Goal: Obtain resource: Download file/media

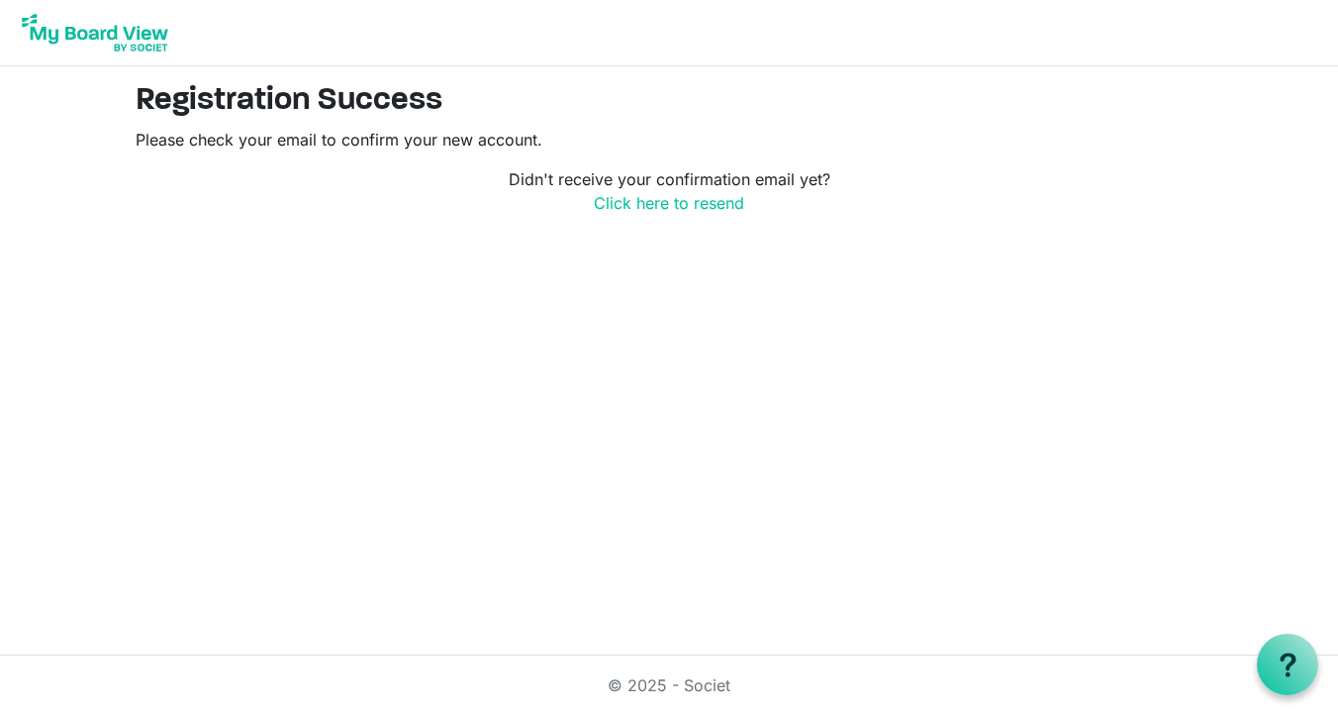
click at [99, 36] on img at bounding box center [95, 32] width 158 height 49
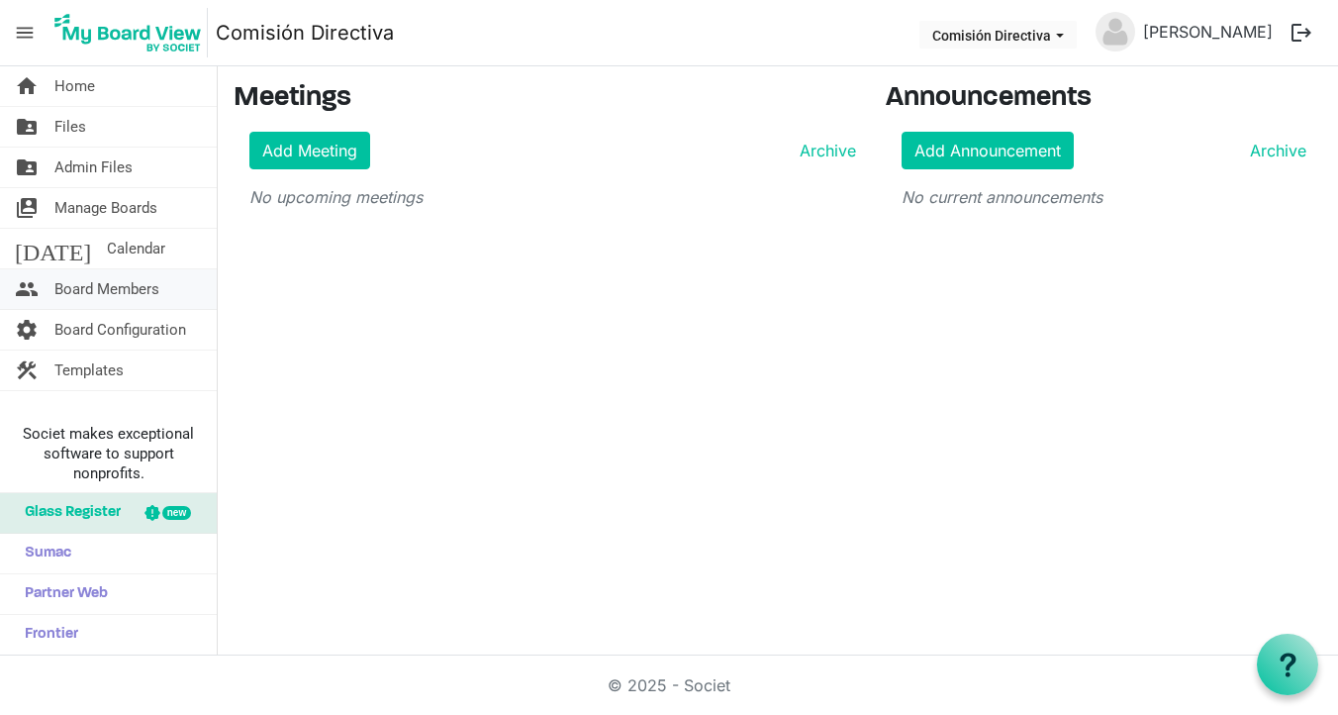
click at [161, 283] on link "people Board Members" at bounding box center [108, 289] width 217 height 40
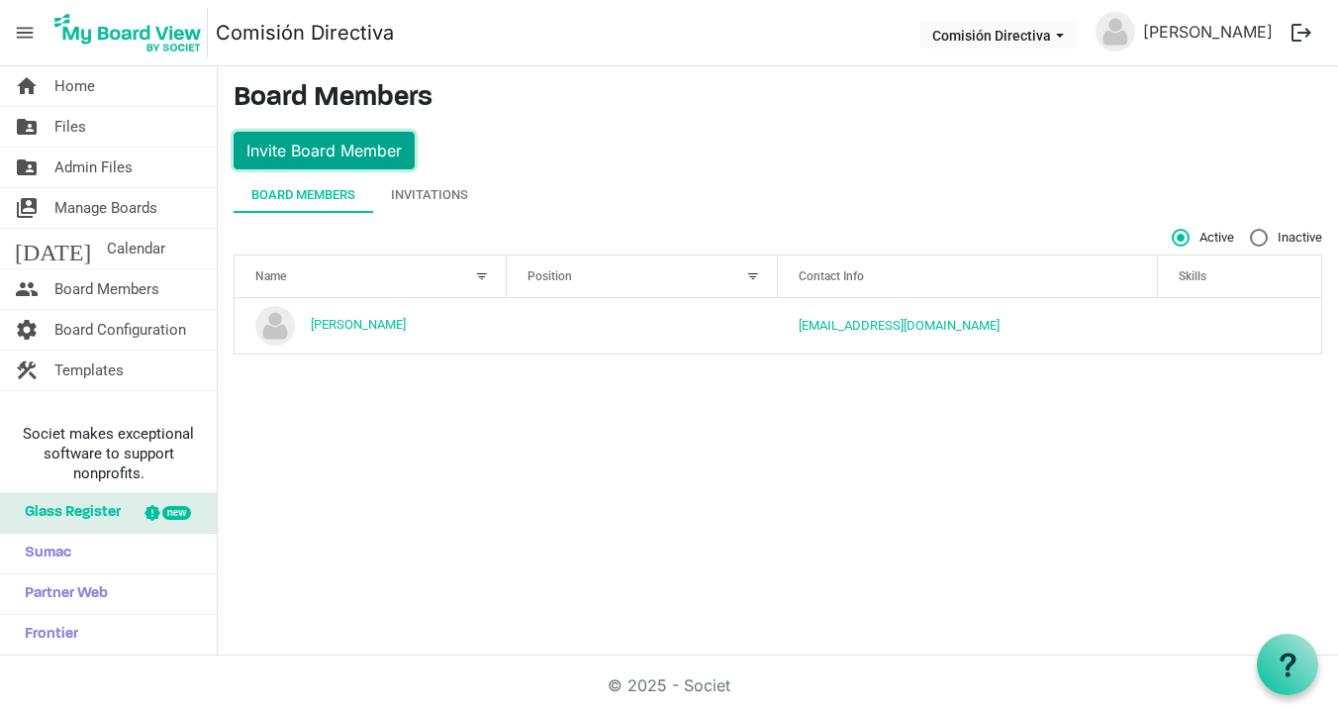
click at [363, 145] on button "Invite Board Member" at bounding box center [324, 151] width 181 height 38
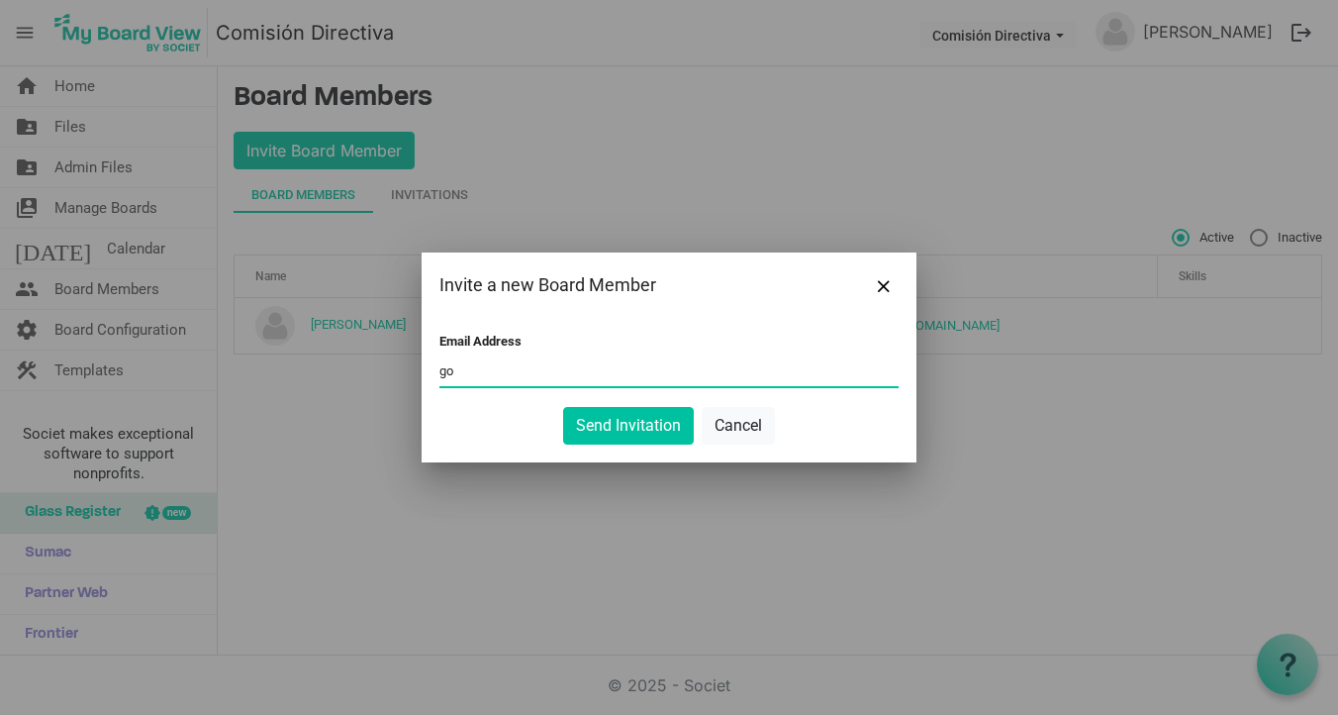
type input "go"
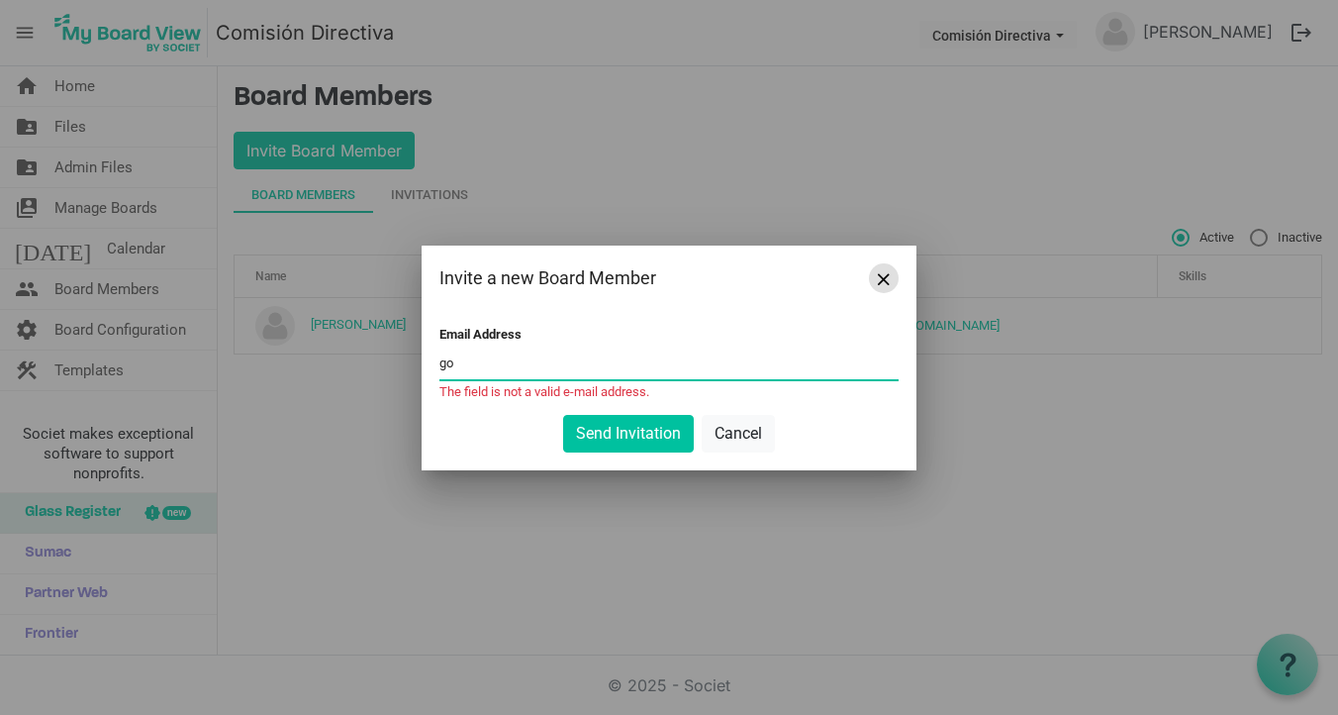
click at [879, 281] on span "Close" at bounding box center [884, 279] width 12 height 12
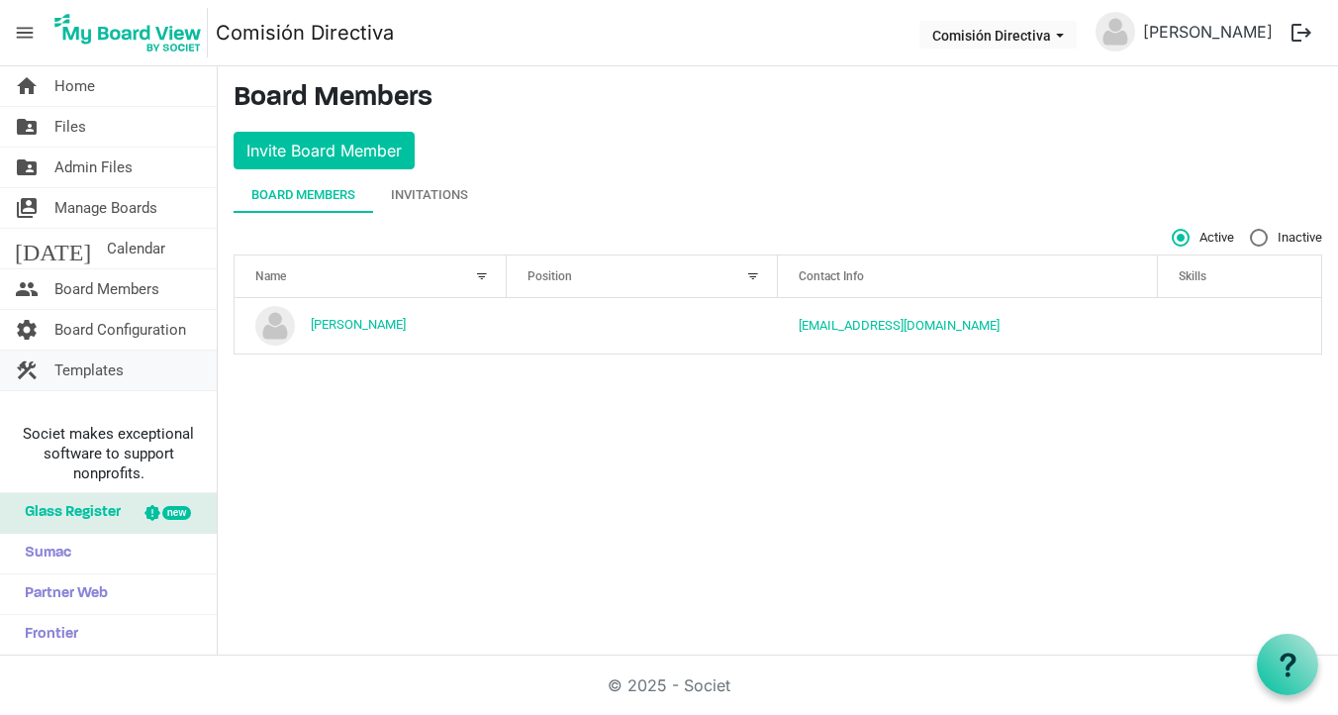
click at [159, 374] on link "construction Templates" at bounding box center [108, 370] width 217 height 40
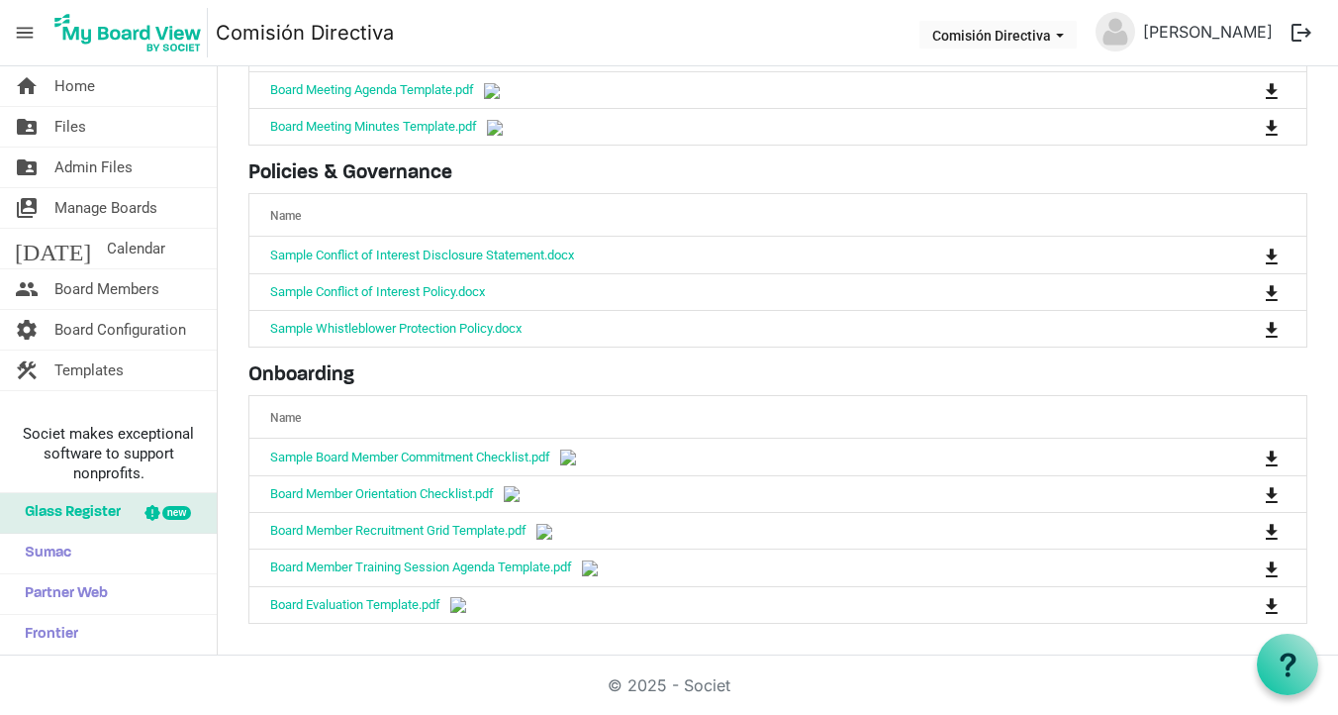
scroll to position [224, 0]
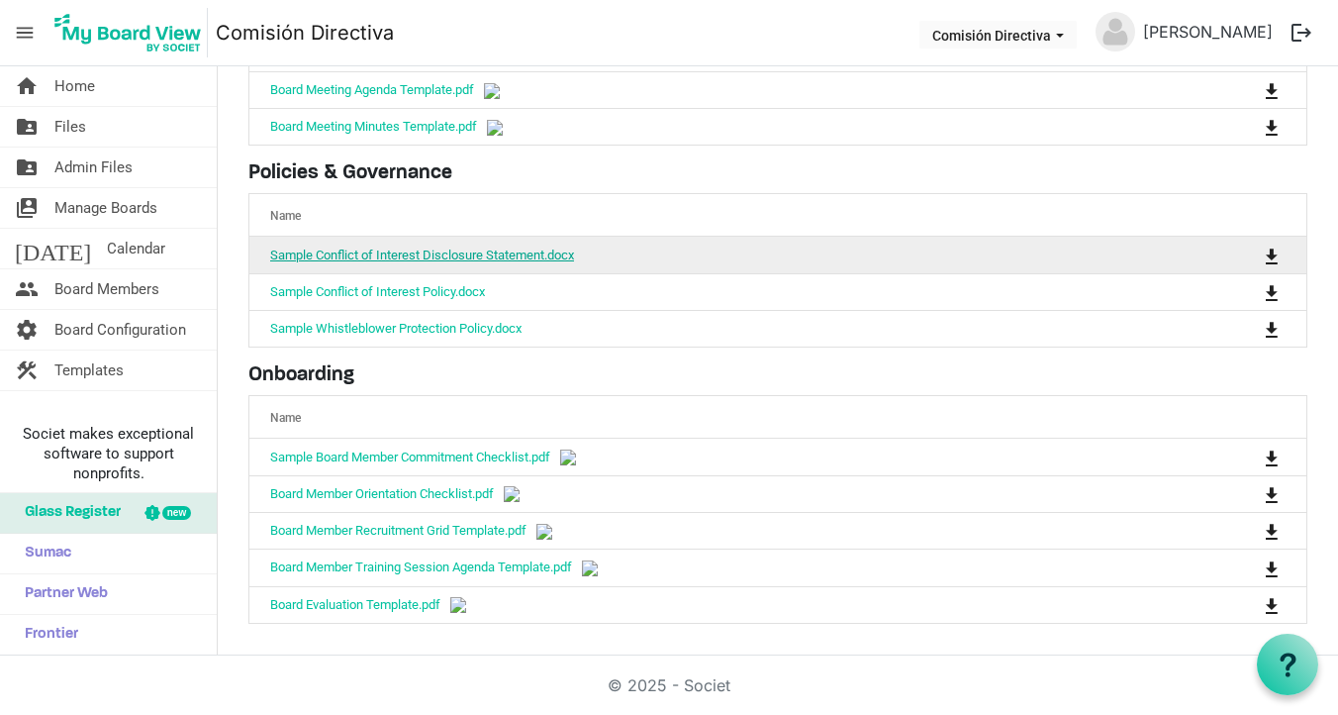
click at [471, 248] on link "Sample Conflict of Interest Disclosure Statement.docx" at bounding box center [422, 254] width 304 height 15
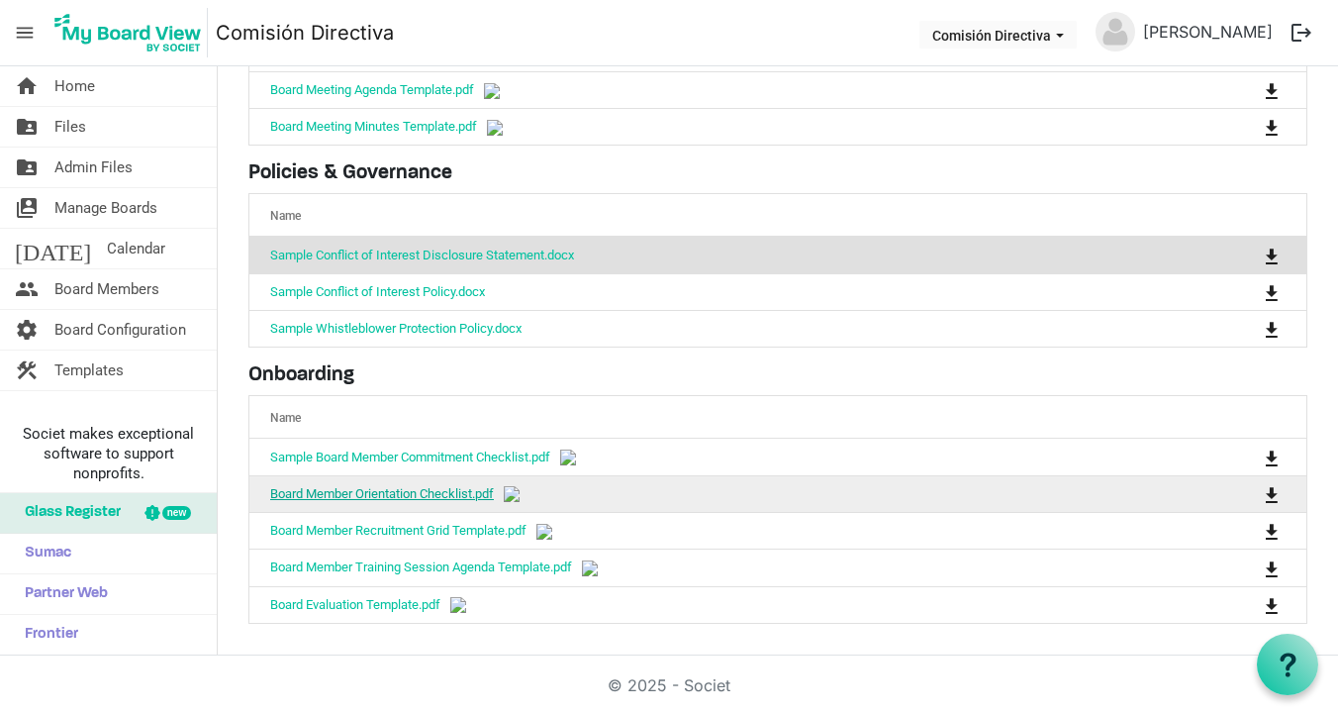
click at [409, 489] on link "Board Member Orientation Checklist.pdf" at bounding box center [382, 493] width 224 height 15
